Goal: Navigation & Orientation: Find specific page/section

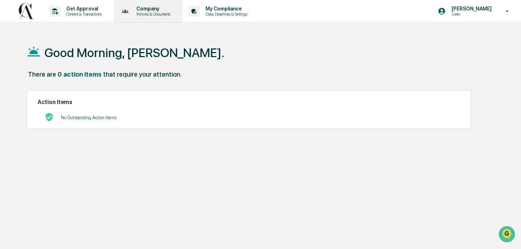
click at [131, 15] on icon at bounding box center [125, 11] width 11 height 11
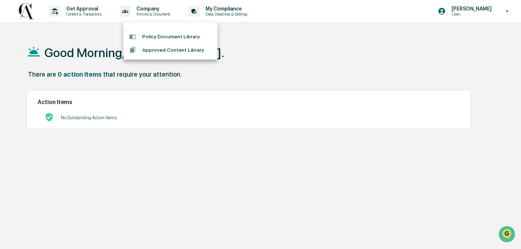
click at [108, 10] on div at bounding box center [260, 124] width 521 height 249
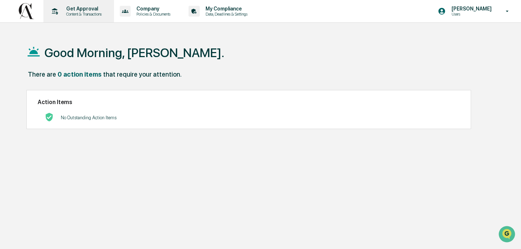
click at [105, 10] on p "Get Approval" at bounding box center [82, 9] width 45 height 6
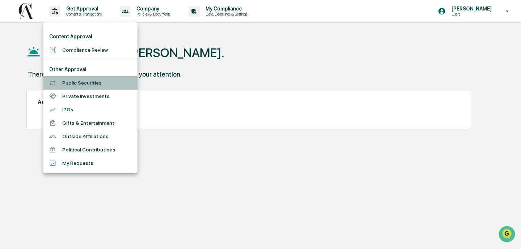
click at [92, 78] on li "Public Securities" at bounding box center [90, 82] width 94 height 13
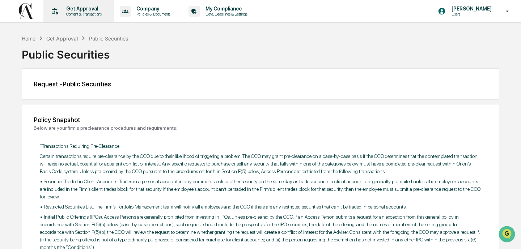
click at [89, 14] on p "Content & Transactions" at bounding box center [82, 14] width 45 height 5
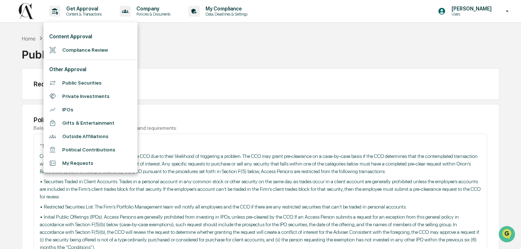
click at [252, 98] on div at bounding box center [260, 124] width 521 height 249
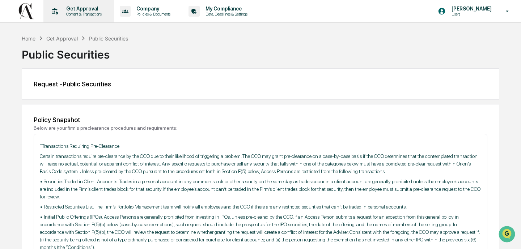
click at [87, 9] on p "Get Approval" at bounding box center [82, 9] width 45 height 6
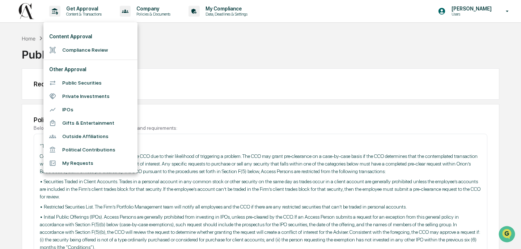
click at [237, 9] on div at bounding box center [260, 124] width 521 height 249
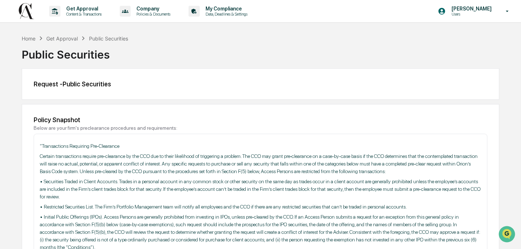
click at [220, 7] on div "Content Approval Compliance Review Other Approval Public Securities Private Inv…" at bounding box center [260, 124] width 521 height 249
click at [224, 13] on p "Data, Deadlines & Settings" at bounding box center [225, 14] width 51 height 5
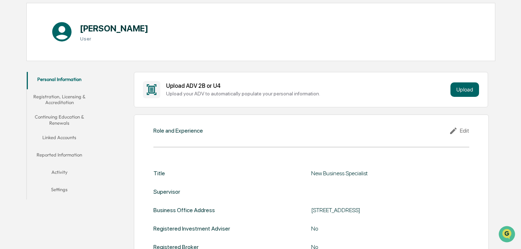
scroll to position [86, 0]
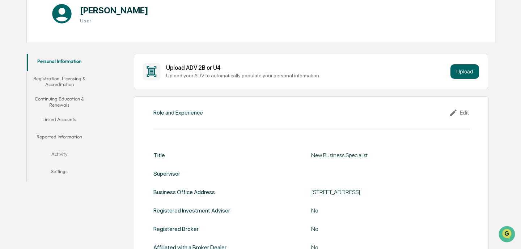
click at [83, 87] on button "Registration, Licensing & Accreditation" at bounding box center [59, 81] width 65 height 21
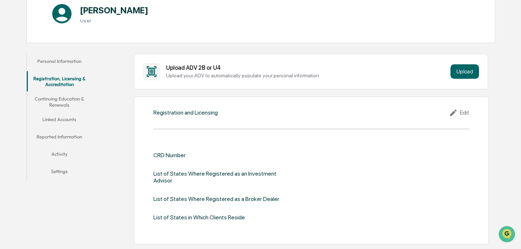
click at [72, 121] on button "Linked Accounts" at bounding box center [59, 120] width 65 height 17
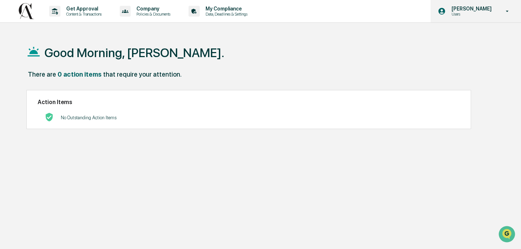
click at [451, 4] on div "[PERSON_NAME] Users" at bounding box center [476, 11] width 90 height 22
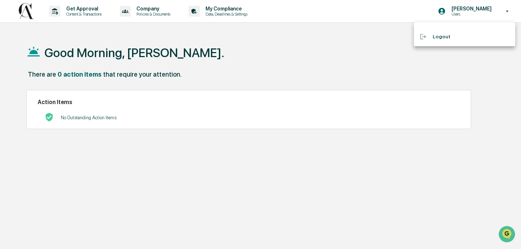
click at [253, 16] on div at bounding box center [260, 124] width 521 height 249
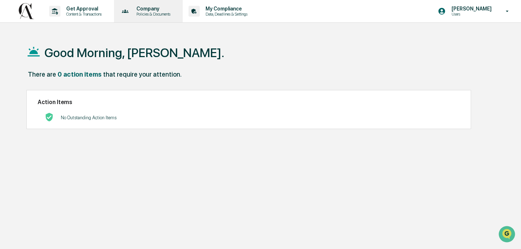
click at [128, 18] on div "Company Policies & Documents" at bounding box center [148, 11] width 62 height 22
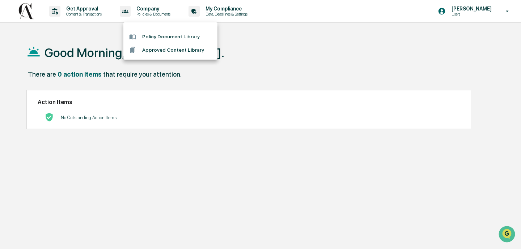
click at [103, 14] on div at bounding box center [260, 124] width 521 height 249
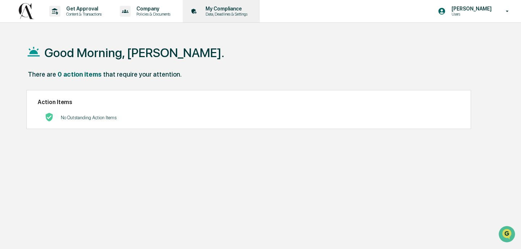
click at [248, 13] on p "Data, Deadlines & Settings" at bounding box center [225, 14] width 51 height 5
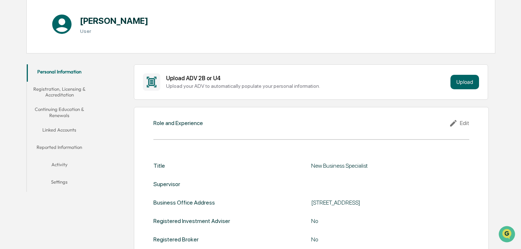
scroll to position [95, 0]
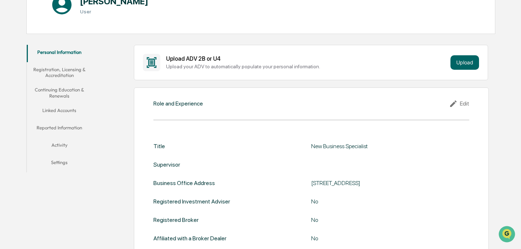
click at [62, 120] on button "Reported Information" at bounding box center [59, 128] width 65 height 17
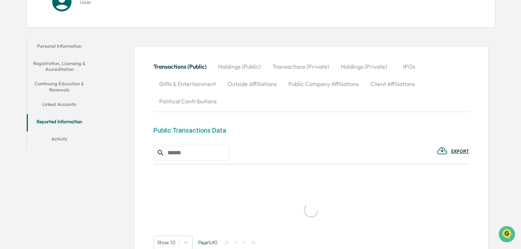
click at [62, 119] on button "Reported Information" at bounding box center [59, 122] width 65 height 17
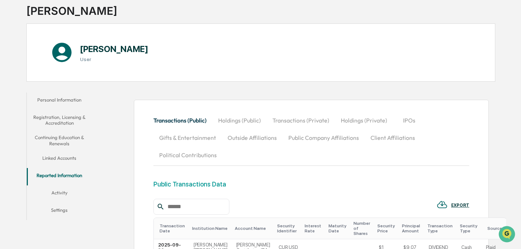
click at [71, 160] on button "Linked Accounts" at bounding box center [59, 159] width 65 height 17
